Goal: Task Accomplishment & Management: Manage account settings

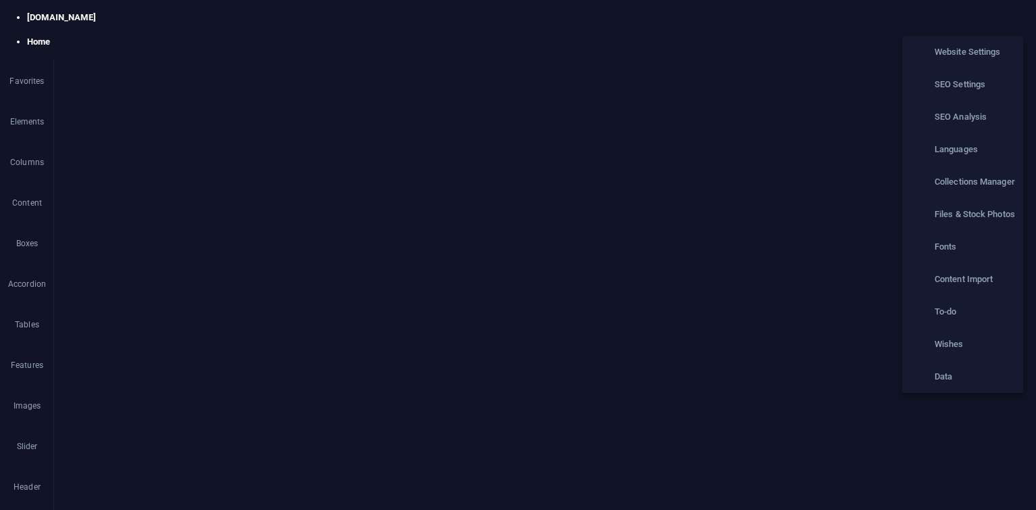
click at [987, 187] on h6 "Collections Manager" at bounding box center [974, 182] width 80 height 16
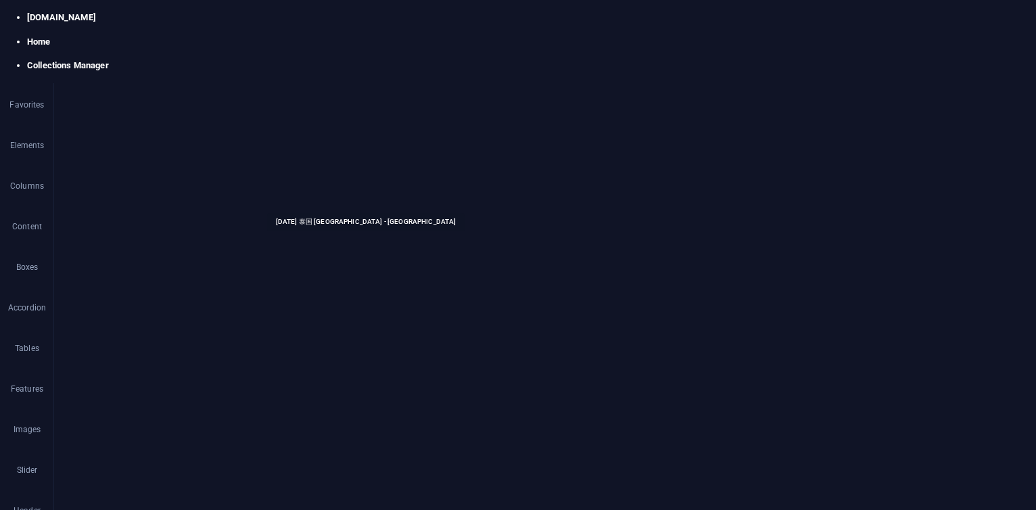
select select "original photos"
select select "[GEOGRAPHIC_DATA]"
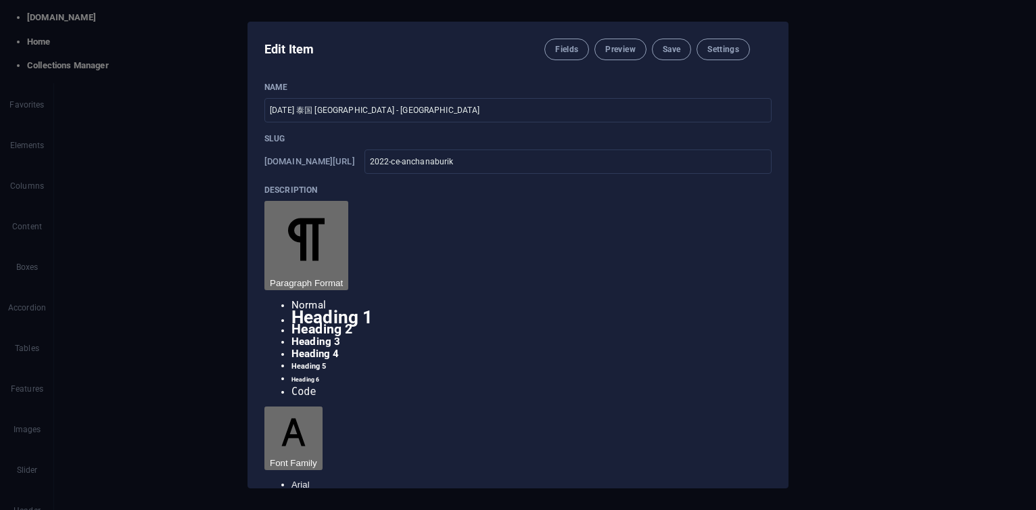
click at [763, 49] on icon "button" at bounding box center [763, 49] width 0 height 0
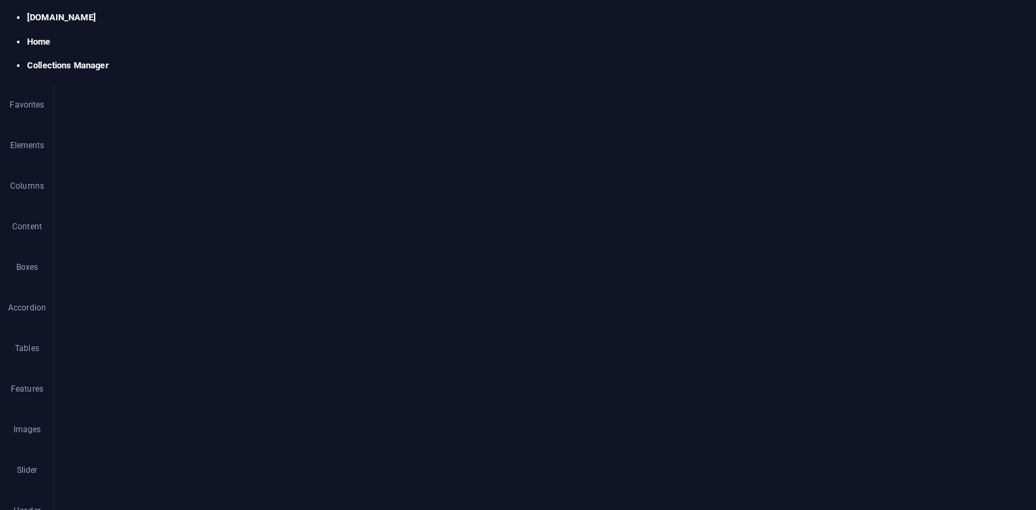
select select "original photos"
select select "[GEOGRAPHIC_DATA]"
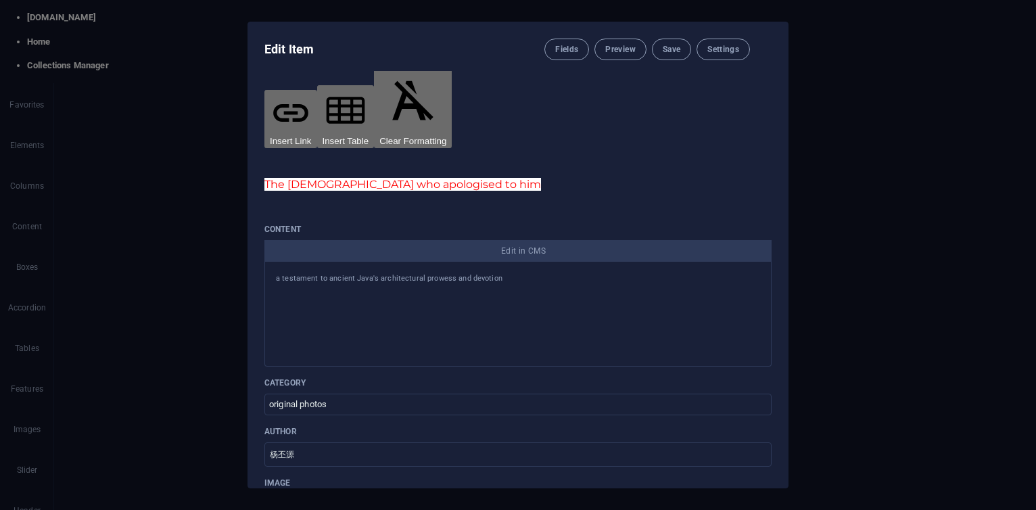
scroll to position [506, 0]
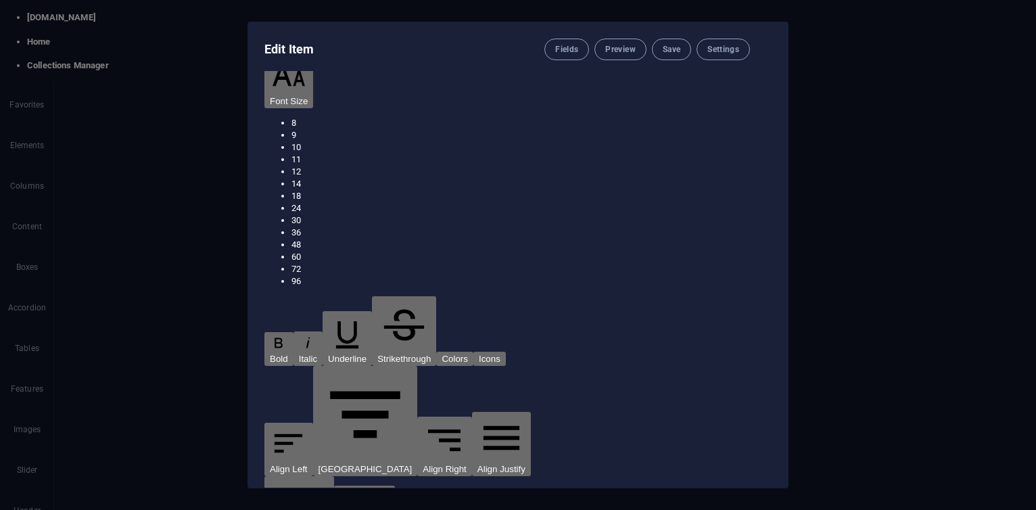
click at [763, 49] on icon "button" at bounding box center [763, 49] width 0 height 0
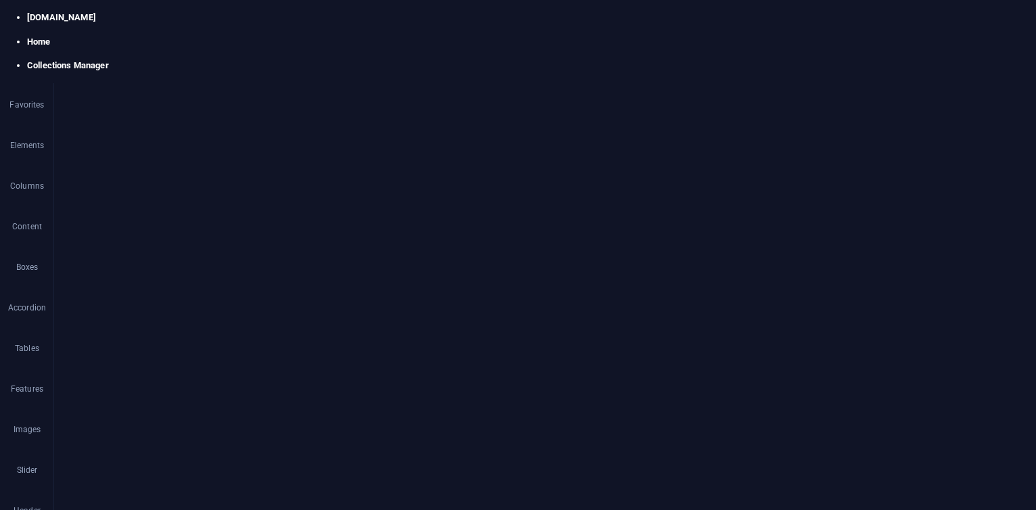
scroll to position [0, 0]
select select "columns.publishing_date_DESC"
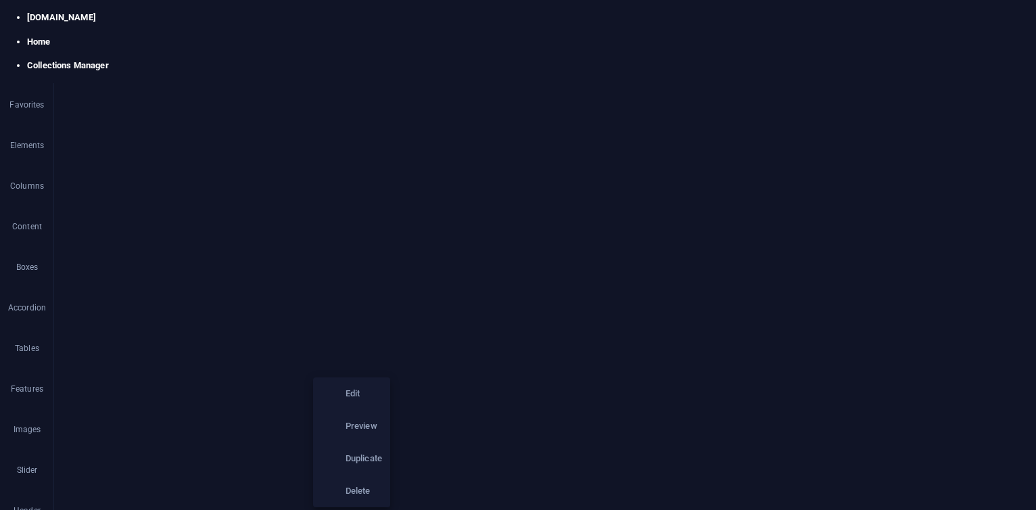
click at [358, 459] on h6 "Duplicate" at bounding box center [363, 458] width 37 height 16
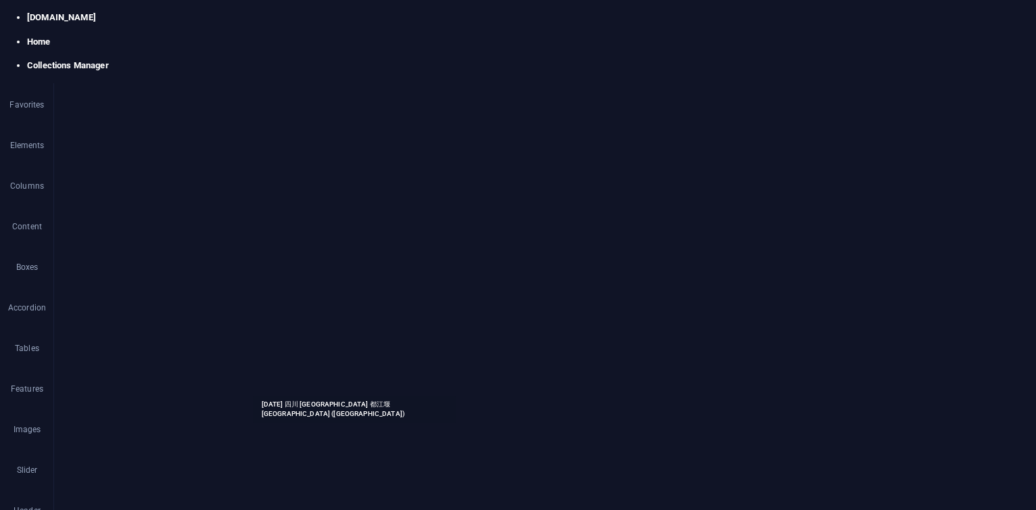
select select "Travel"
select select "四川 [GEOGRAPHIC_DATA]"
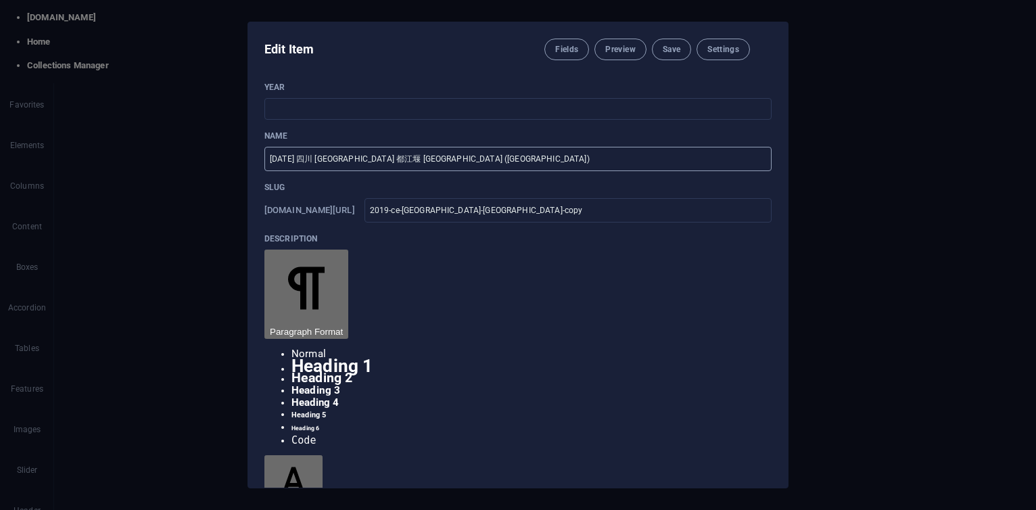
click at [287, 171] on input "[DATE] 四川 [GEOGRAPHIC_DATA] 都江堰 [GEOGRAPHIC_DATA] ([GEOGRAPHIC_DATA])" at bounding box center [517, 159] width 507 height 24
drag, startPoint x: 301, startPoint y: 184, endPoint x: 435, endPoint y: 195, distance: 133.6
type input "[DATE] The [MEDICAL_DATA] Years"
click at [479, 222] on input "2019-ce-[GEOGRAPHIC_DATA]-[GEOGRAPHIC_DATA]-copy" at bounding box center [567, 210] width 407 height 24
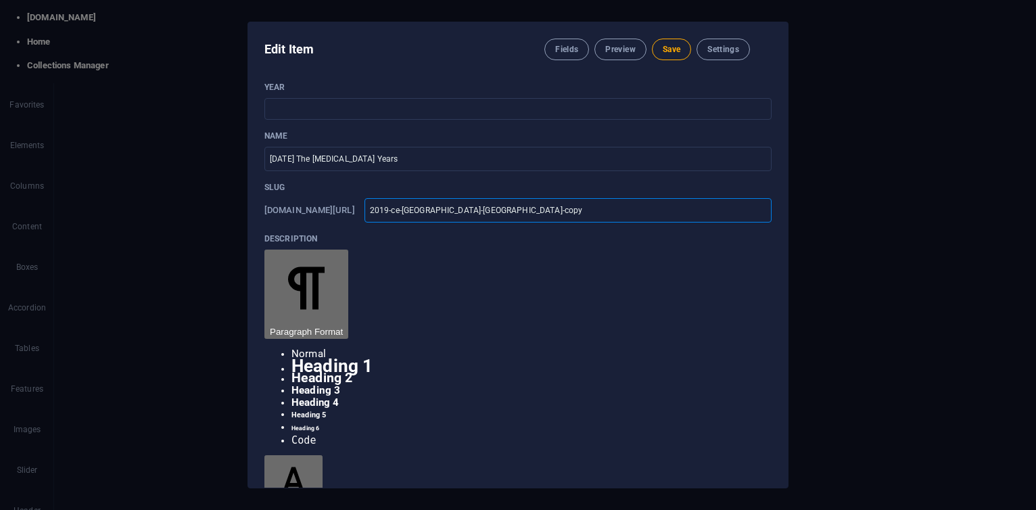
type input "201-ce-[GEOGRAPHIC_DATA]-[GEOGRAPHIC_DATA]-copy"
type input "20-ce-[GEOGRAPHIC_DATA]-[GEOGRAPHIC_DATA]-copy"
type input "202-ce-[GEOGRAPHIC_DATA]-[GEOGRAPHIC_DATA]-copy"
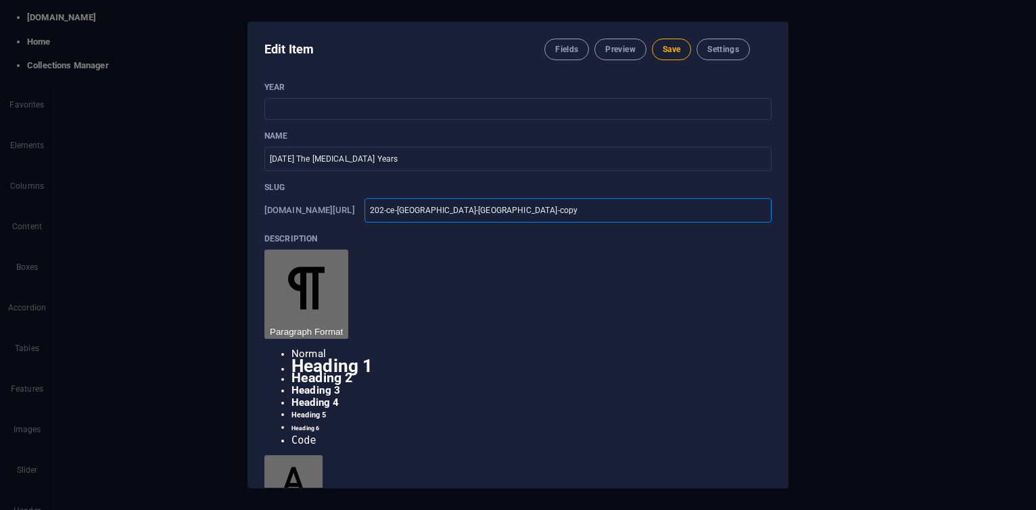
type input "202-ce-[GEOGRAPHIC_DATA]-[GEOGRAPHIC_DATA]-copy"
type input "2020-ce-[GEOGRAPHIC_DATA]-[GEOGRAPHIC_DATA]-copy"
drag, startPoint x: 496, startPoint y: 233, endPoint x: 585, endPoint y: 239, distance: 89.4
click at [585, 222] on input "2020-ce-[GEOGRAPHIC_DATA]-[GEOGRAPHIC_DATA]-copy" at bounding box center [567, 210] width 407 height 24
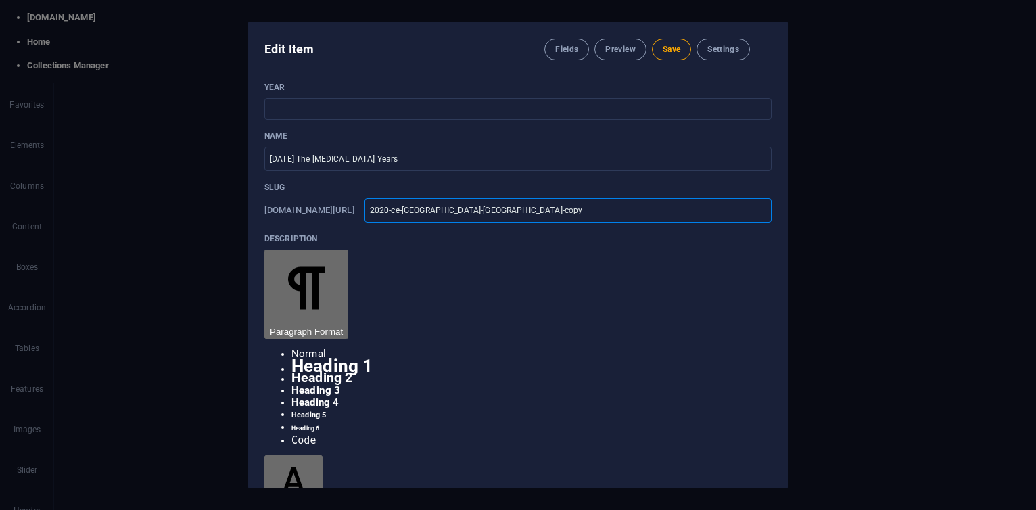
type input "2020-ce-sc"
type input "2020-ce-s"
type input "2020-ce-"
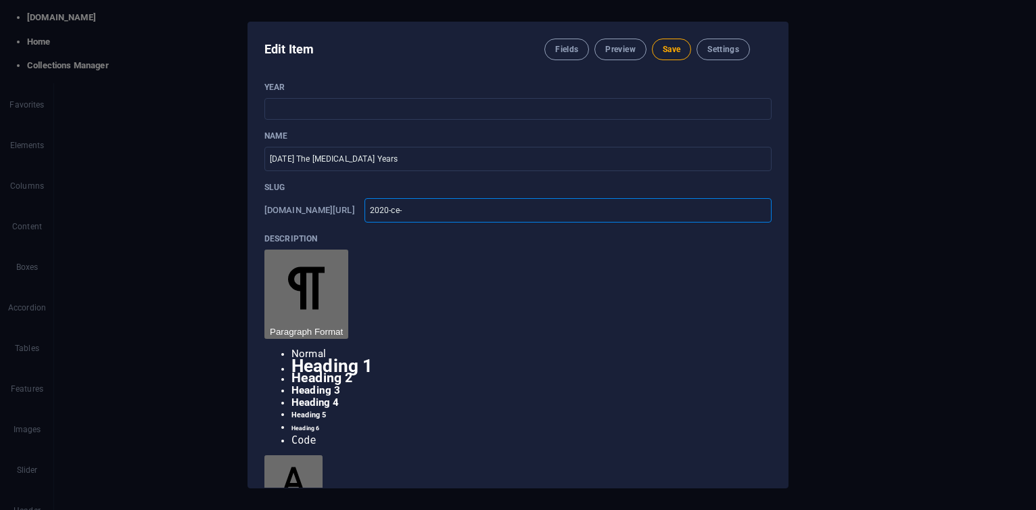
type input "2020-ce-"
type input "2020-ce-c"
type input "2020-ce-cv"
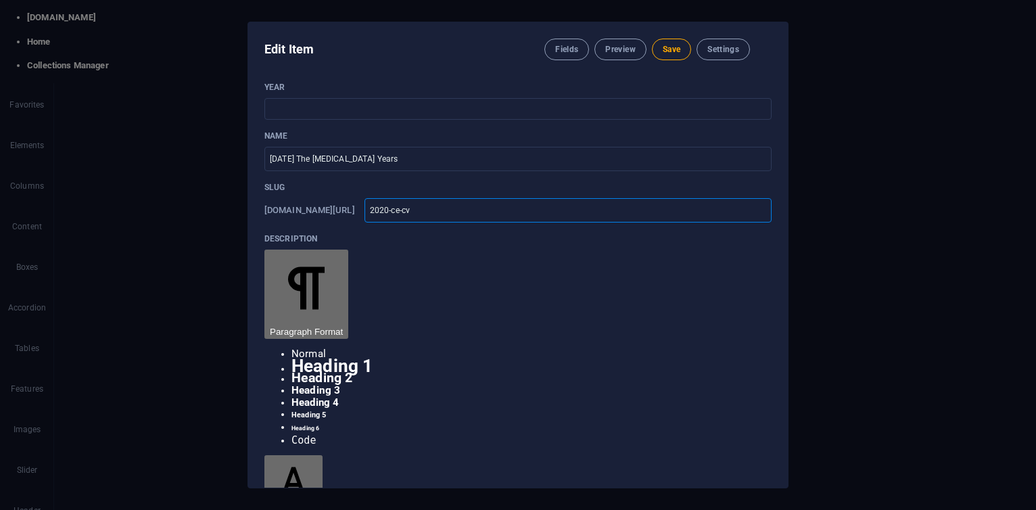
type input "2020-ce-c"
type input "2020-ce-co"
type input "2020-ce-cov"
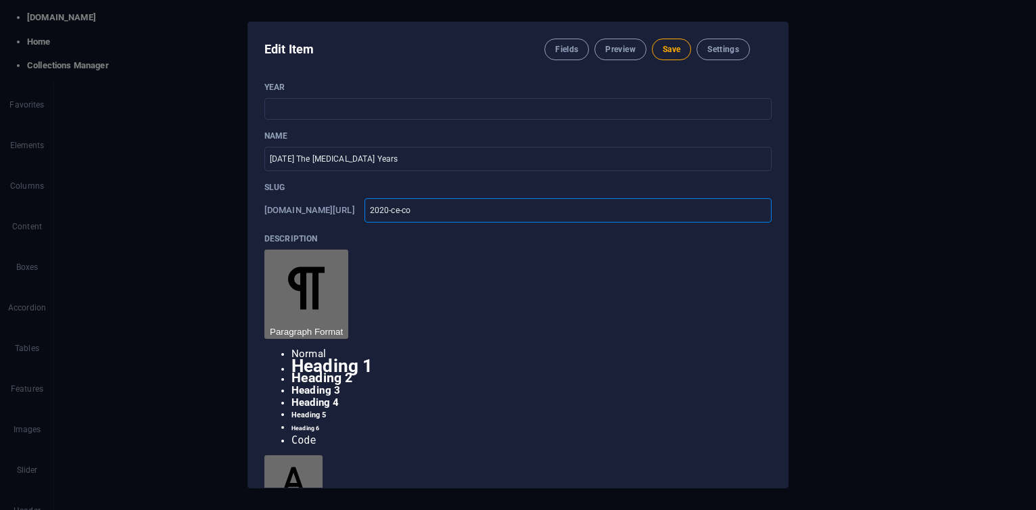
type input "2020-ce-cov"
type input "2020-[PERSON_NAME]"
type input "2020-ce-[MEDICAL_DATA]"
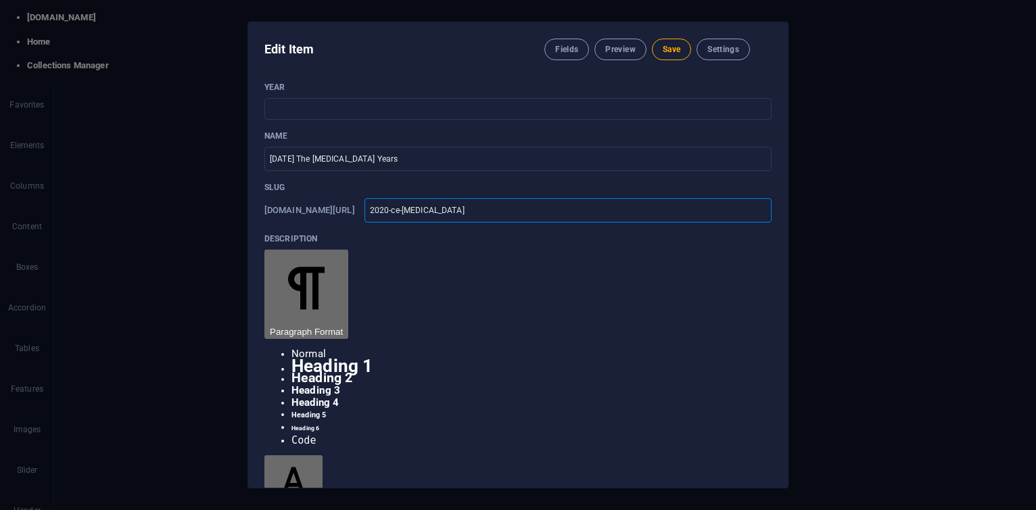
type input "2020-ce-[MEDICAL_DATA]"
drag, startPoint x: 383, startPoint y: 311, endPoint x: 268, endPoint y: 305, distance: 115.7
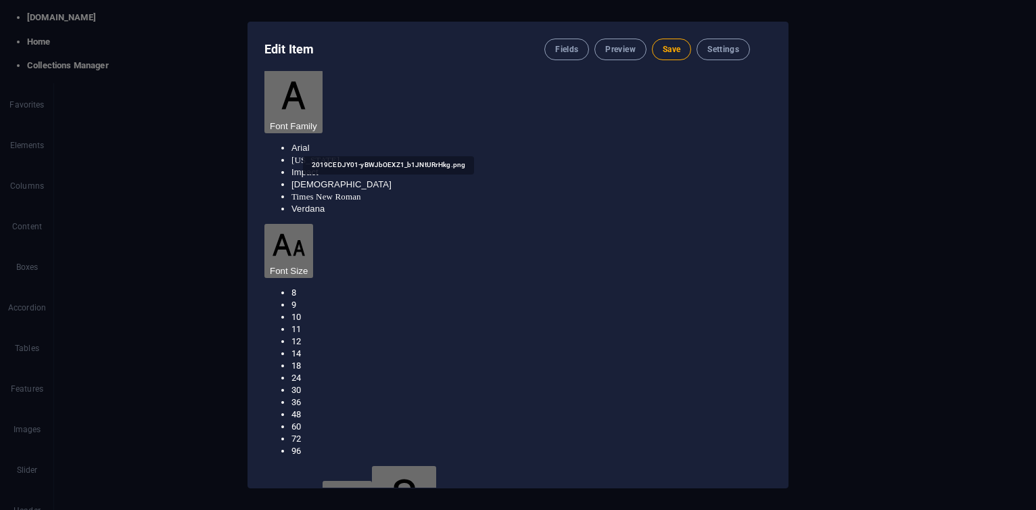
scroll to position [406, 0]
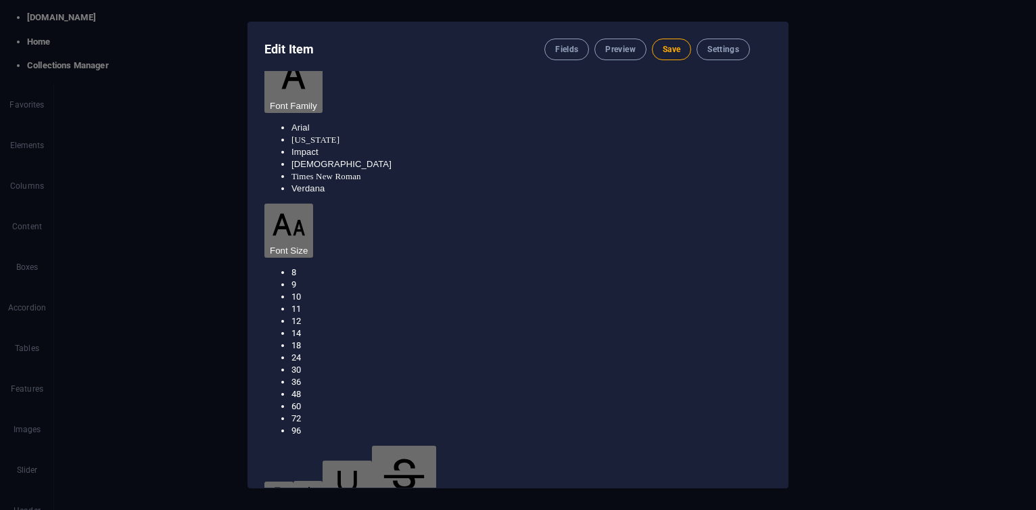
type input "[DATE]"
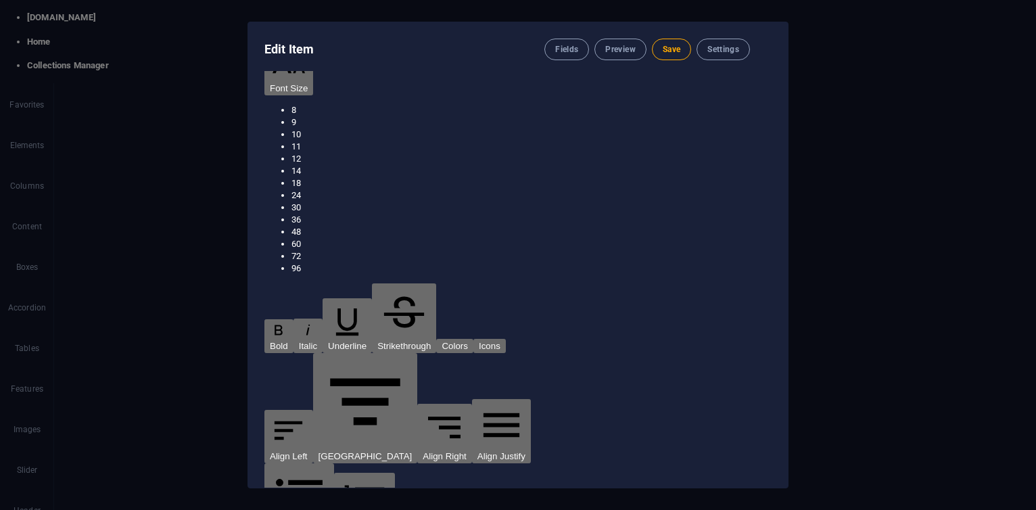
select select "南洋 [GEOGRAPHIC_DATA] - [GEOGRAPHIC_DATA]"
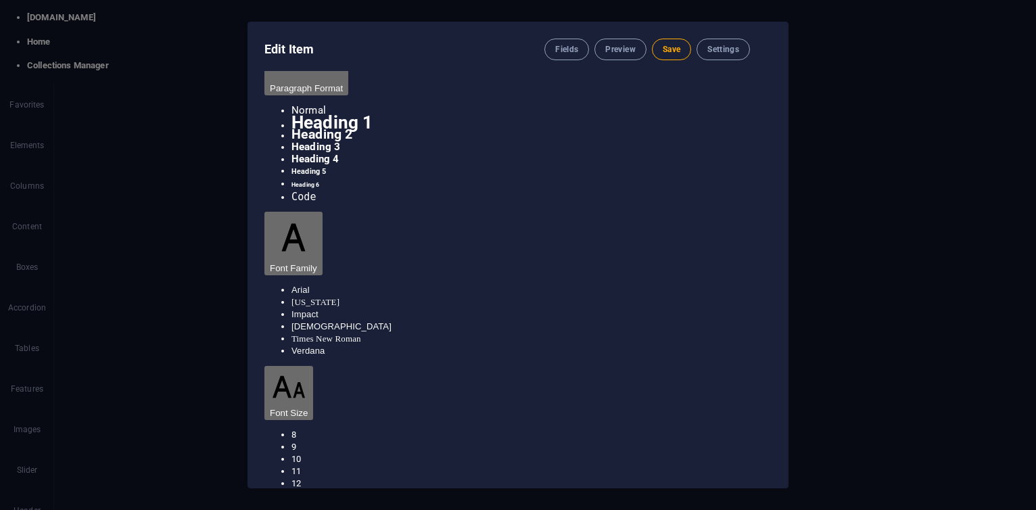
scroll to position [0, 0]
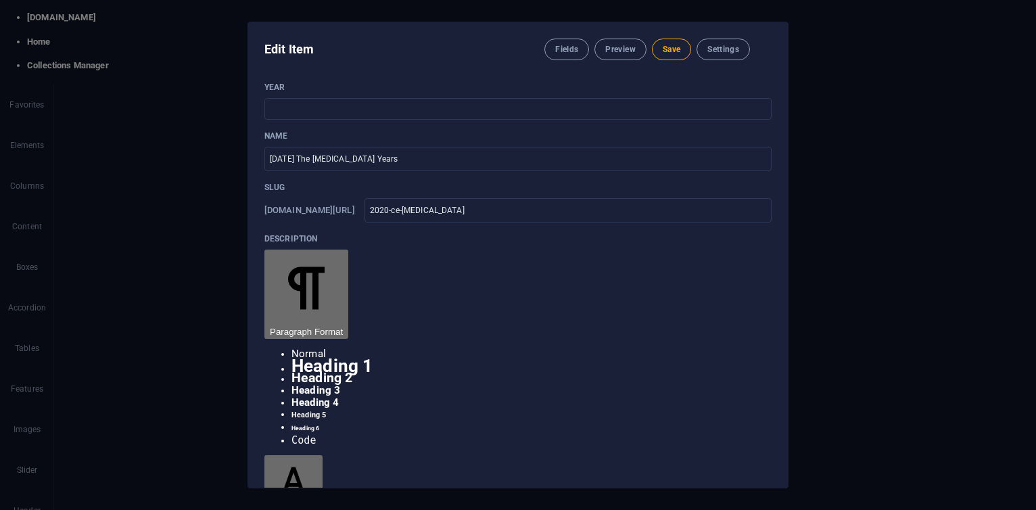
select select "2020"
click at [264, 98] on select "2013 2018 2017 2016 2015 2014 2019 2020 2021 2022 2023 2024 2025 2026 2027 1996…" at bounding box center [517, 109] width 507 height 22
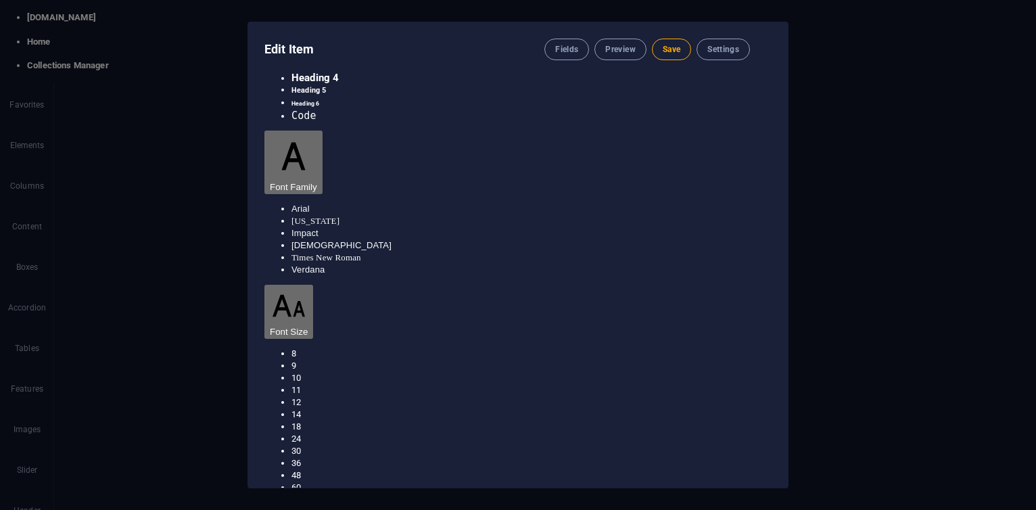
scroll to position [487, 0]
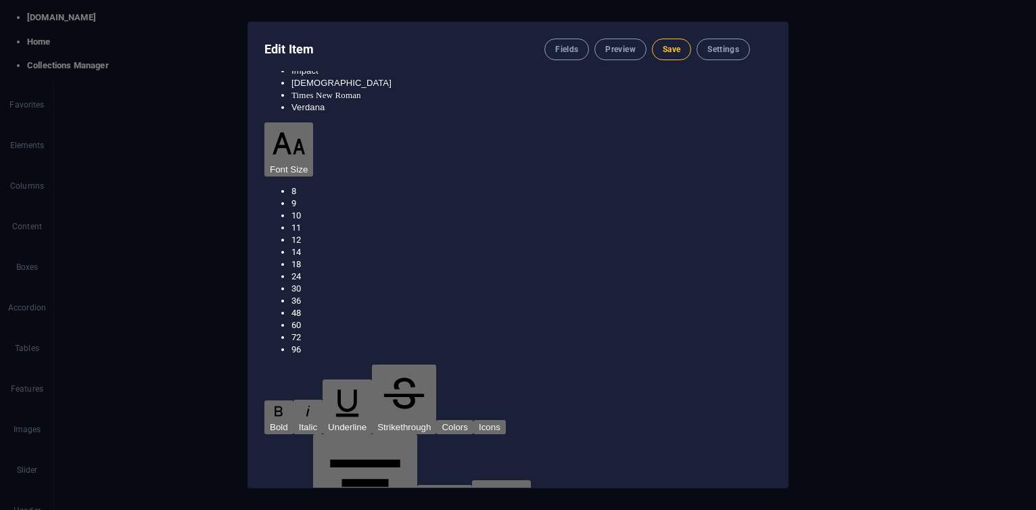
click at [671, 60] on button "Save" at bounding box center [671, 50] width 39 height 22
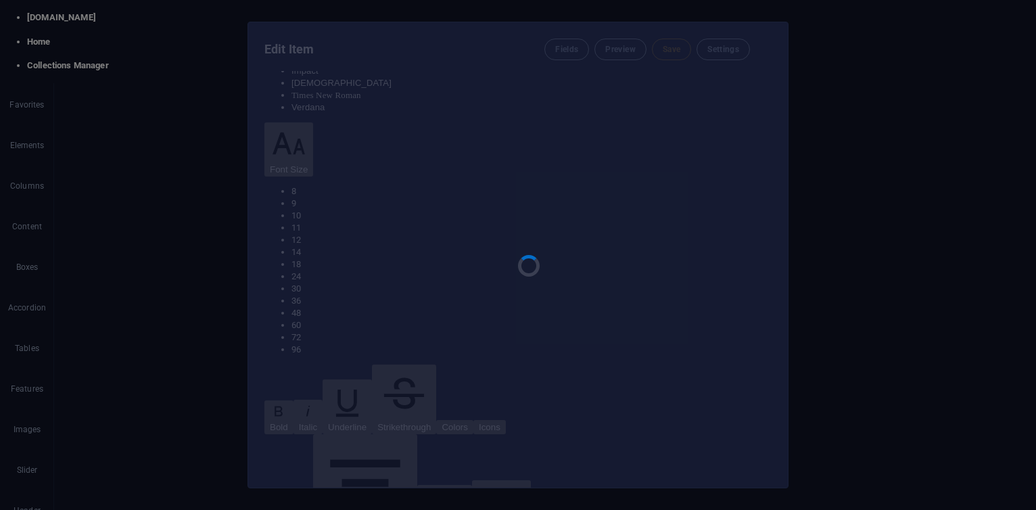
type input "2020-ce-[MEDICAL_DATA]"
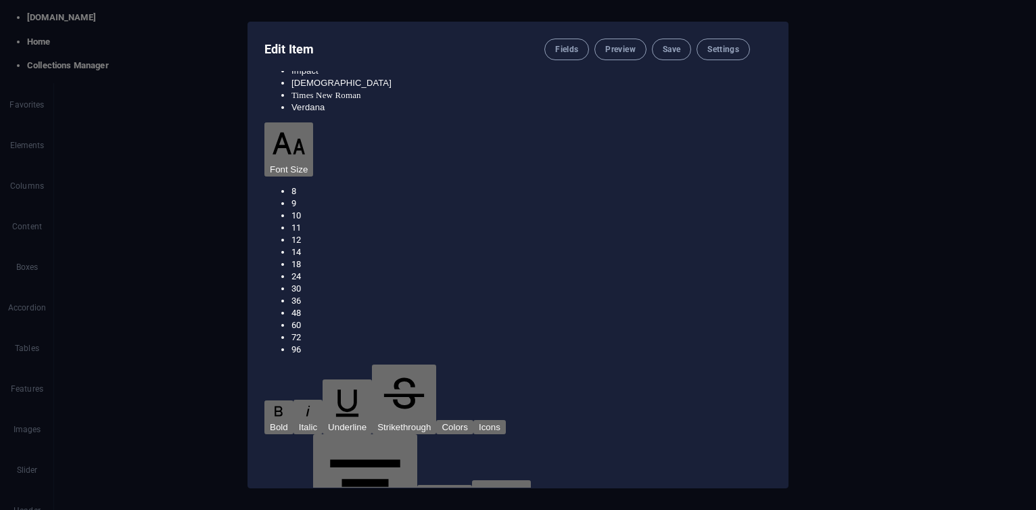
click at [763, 49] on icon "button" at bounding box center [763, 49] width 0 height 0
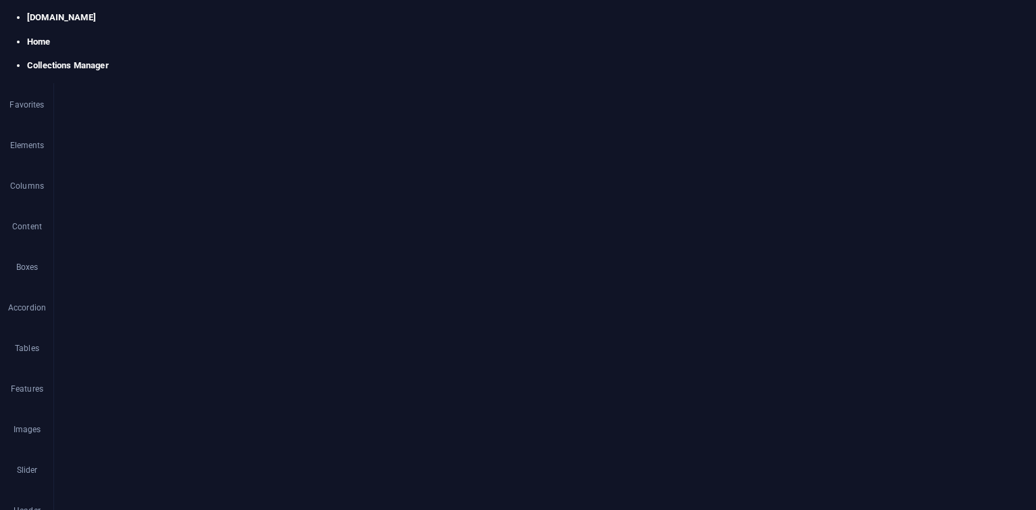
select select "createdAt_DESC"
select select "original photos"
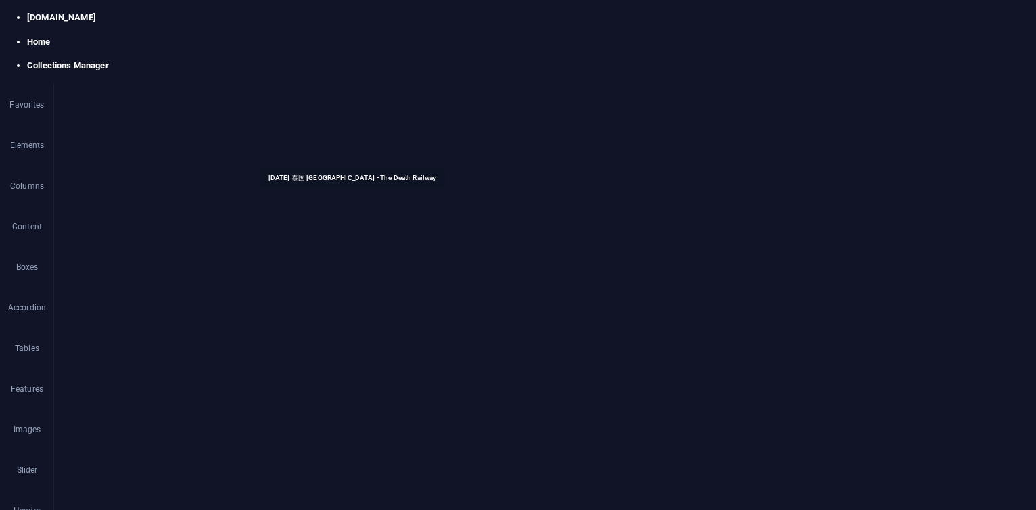
select select "[GEOGRAPHIC_DATA]"
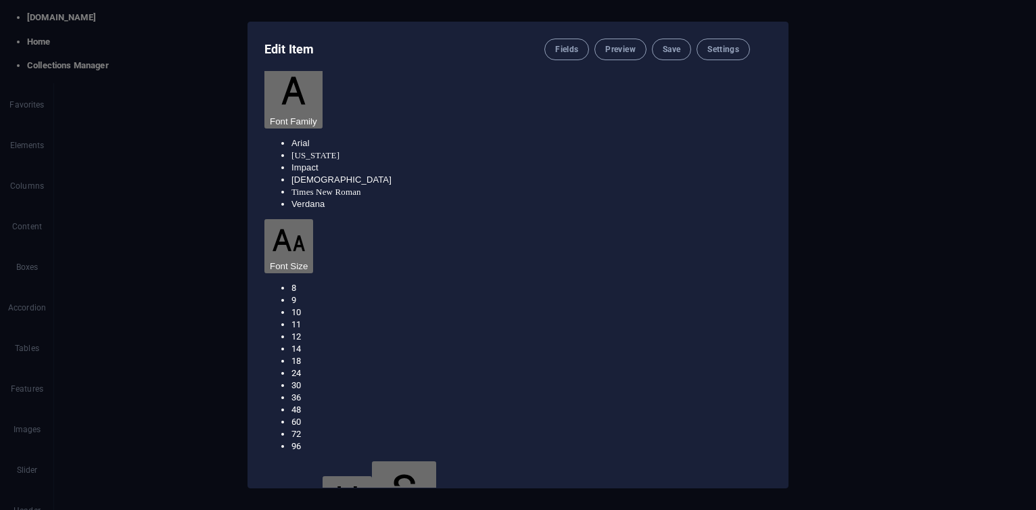
scroll to position [406, 0]
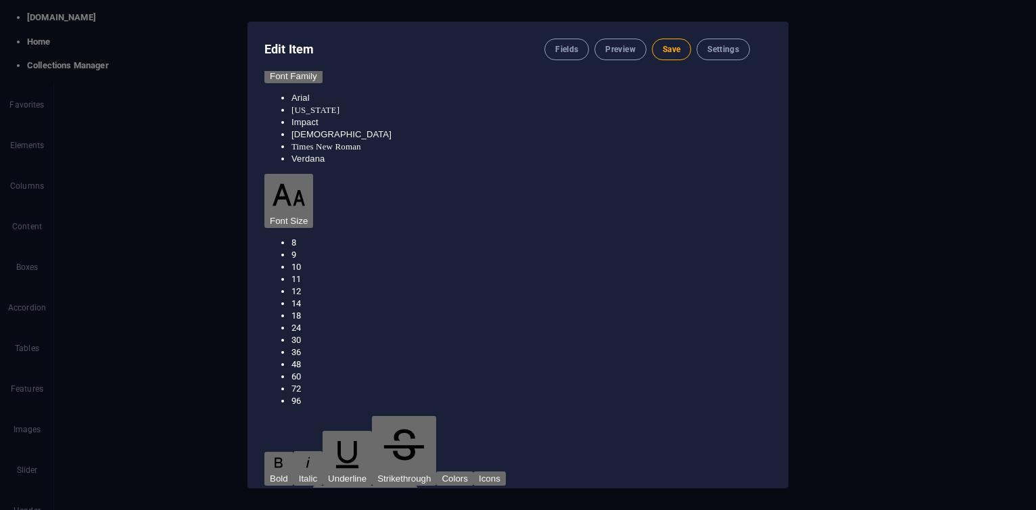
scroll to position [487, 0]
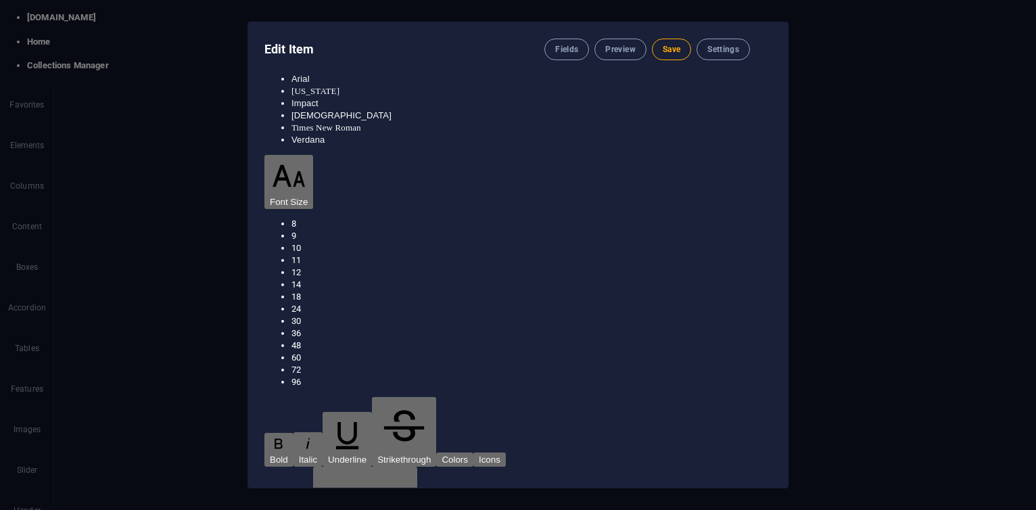
scroll to position [0, 0]
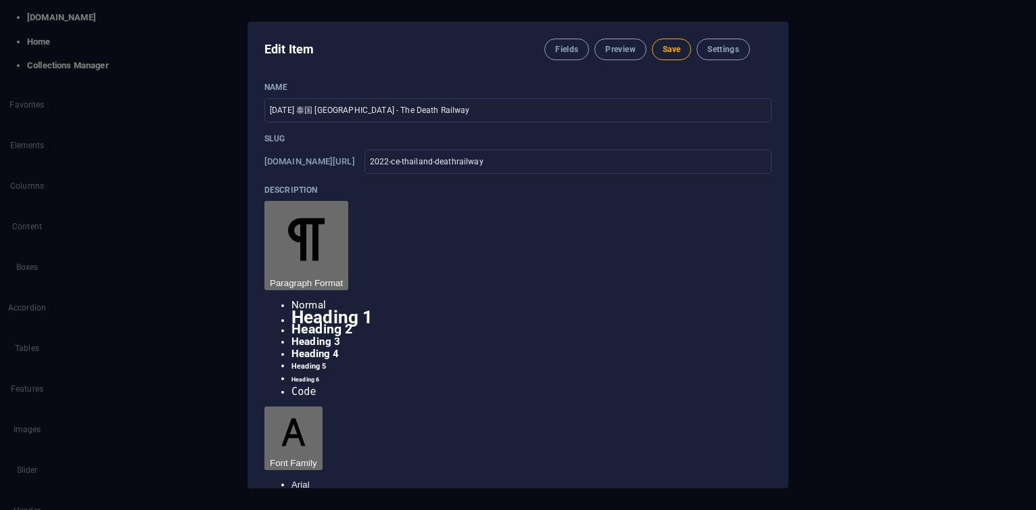
drag, startPoint x: 301, startPoint y: 261, endPoint x: 454, endPoint y: 274, distance: 154.0
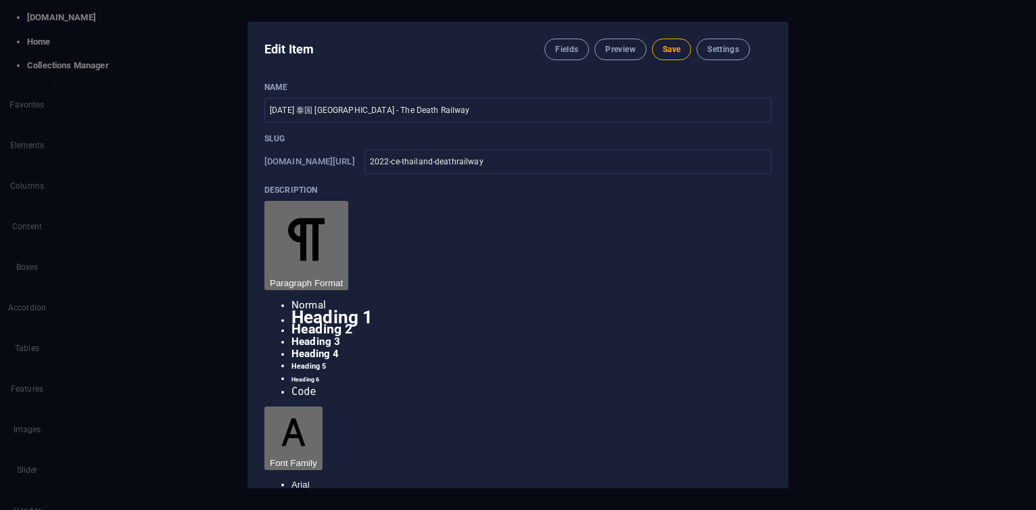
drag, startPoint x: 377, startPoint y: 132, endPoint x: 473, endPoint y: 132, distance: 96.0
click at [473, 122] on input "[DATE] 泰国 [GEOGRAPHIC_DATA] - The Death Railway" at bounding box center [517, 110] width 507 height 24
paste input "Khwae Yai river"
type input "[DATE] 泰国 [GEOGRAPHIC_DATA] - The Bridge Over the Khwae Yai river"
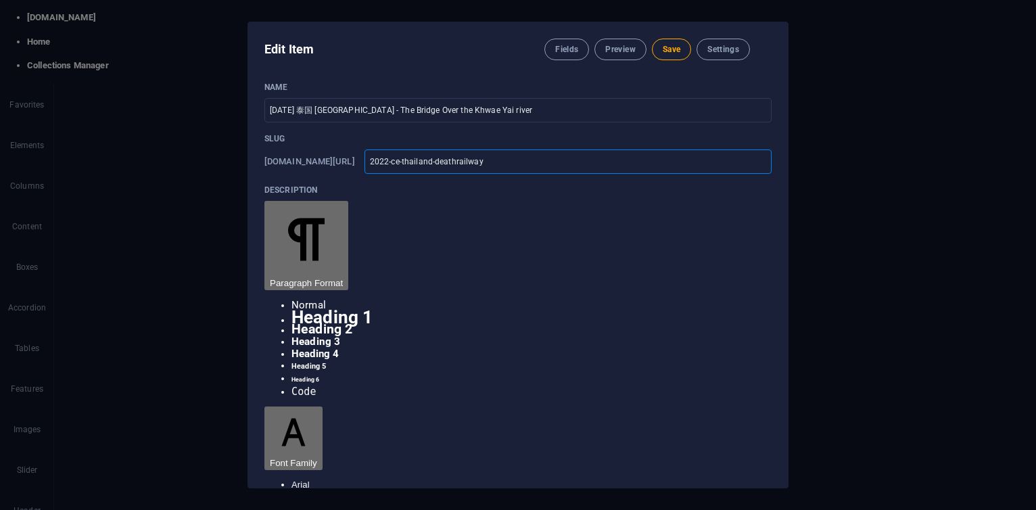
drag, startPoint x: 503, startPoint y: 183, endPoint x: 575, endPoint y: 191, distance: 72.8
click at [575, 174] on input "2022-ce-thailand-deathrailway" at bounding box center [567, 161] width 407 height 24
type input "2022-ce-[GEOGRAPHIC_DATA]-d"
type input "2022-ce-[GEOGRAPHIC_DATA]-"
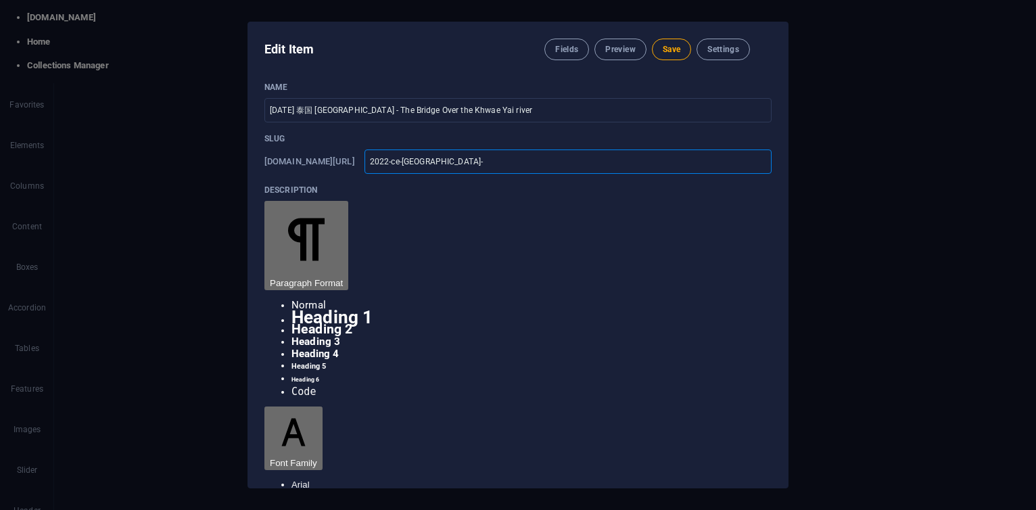
type input "2022-ce-[GEOGRAPHIC_DATA]-"
type input "2022-ce-[GEOGRAPHIC_DATA]-b"
type input "2022-ce-[GEOGRAPHIC_DATA]-br"
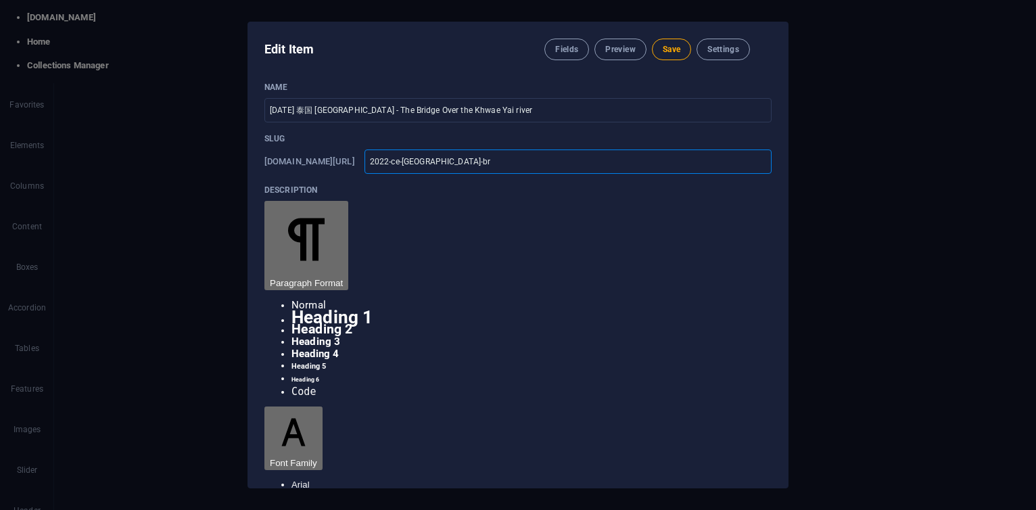
type input "2022-ce-[GEOGRAPHIC_DATA]-bri"
type input "2022-ce-[GEOGRAPHIC_DATA]-brid"
type input "2022-ce-[GEOGRAPHIC_DATA]-bridg"
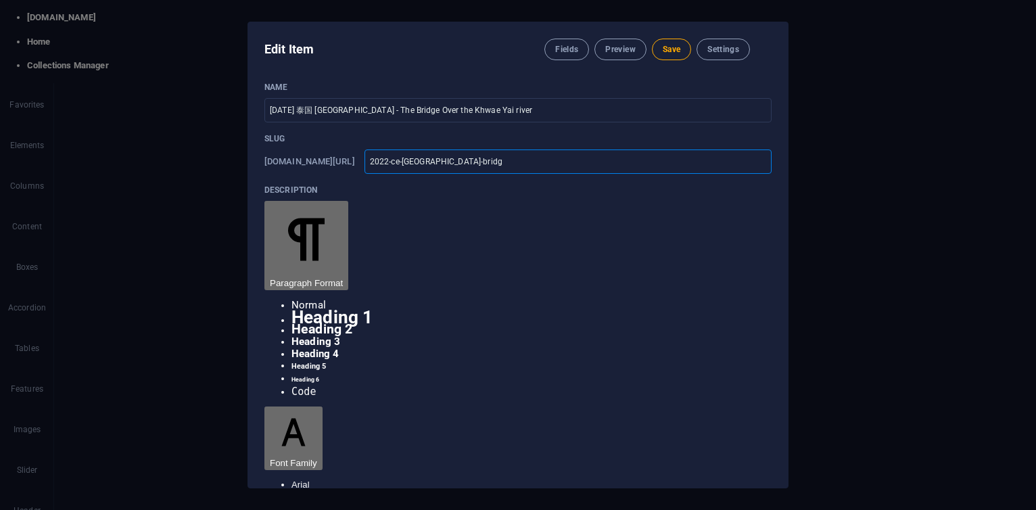
type input "2022-ce-[GEOGRAPHIC_DATA]-bridg"
type input "2022-ce-[GEOGRAPHIC_DATA]-bridge"
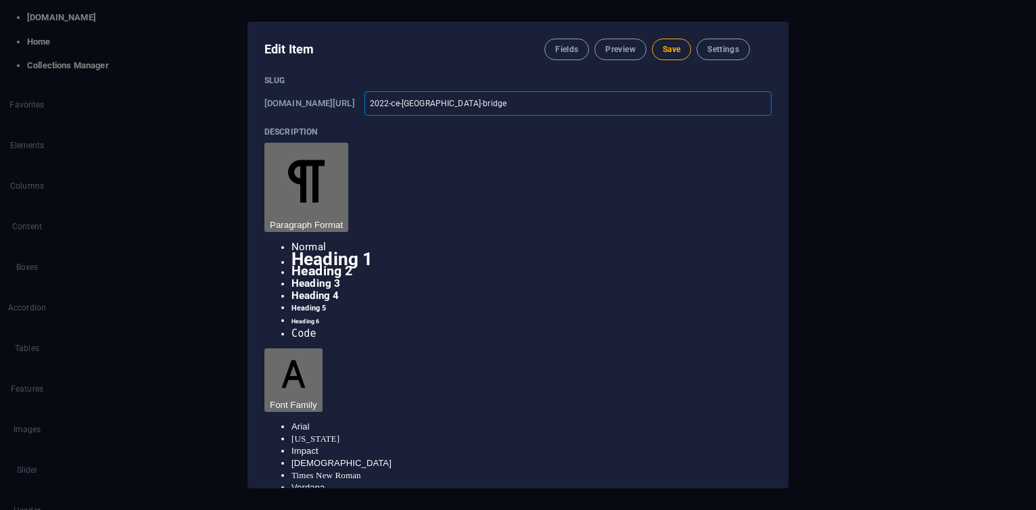
scroll to position [0, 0]
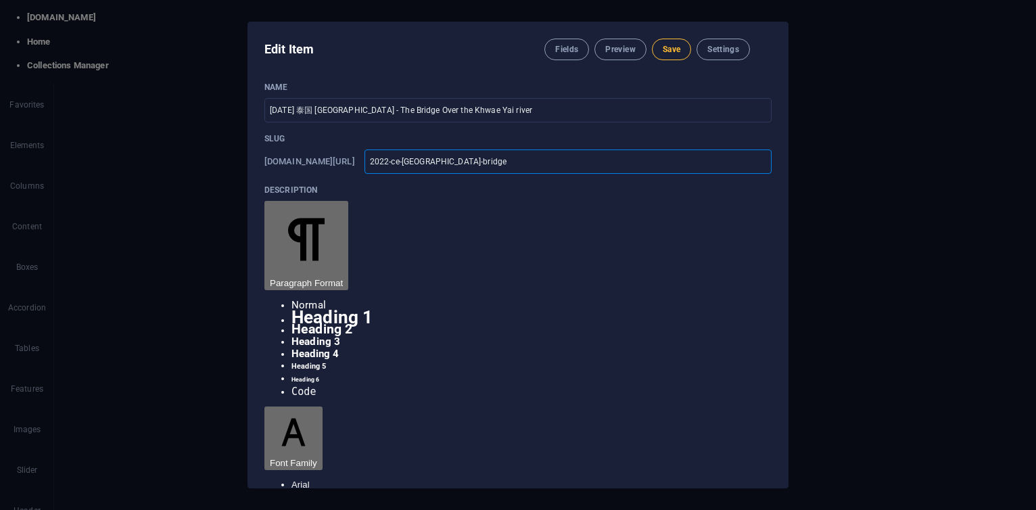
type input "2022-ce-[GEOGRAPHIC_DATA]-bridge"
click at [675, 55] on span "Save" at bounding box center [671, 49] width 18 height 11
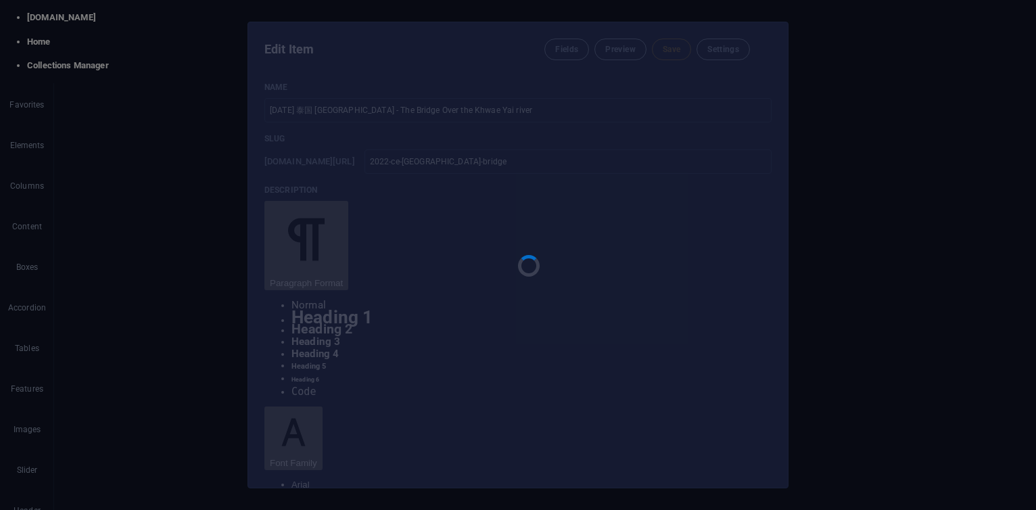
type input "2022-ce-[GEOGRAPHIC_DATA]-bridge"
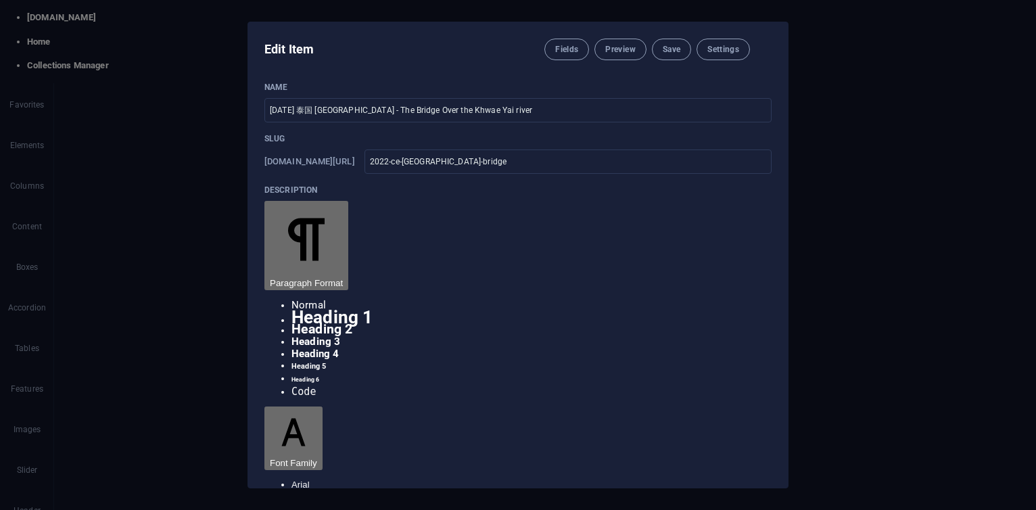
click at [763, 49] on icon "button" at bounding box center [763, 49] width 0 height 0
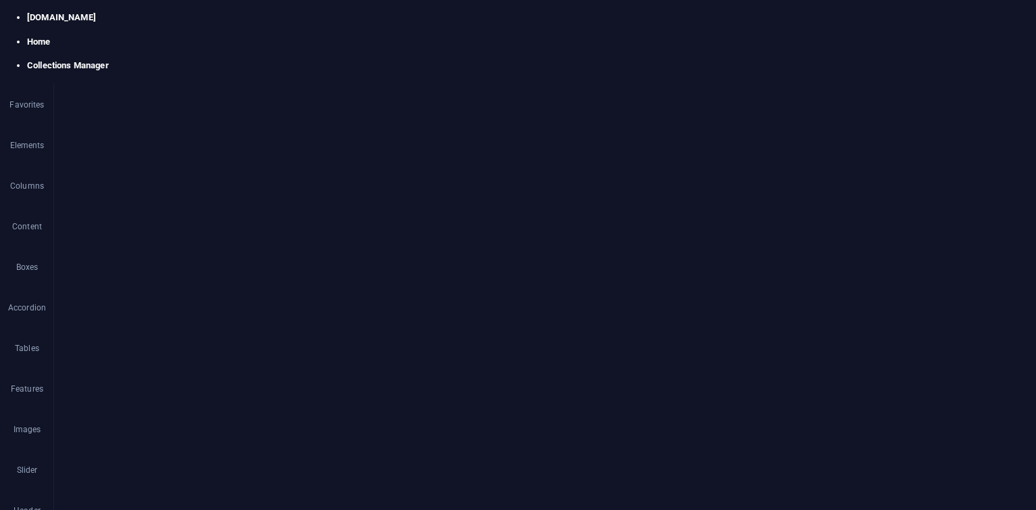
click at [27, 83] on link at bounding box center [27, 83] width 0 height 0
